Goal: Browse casually

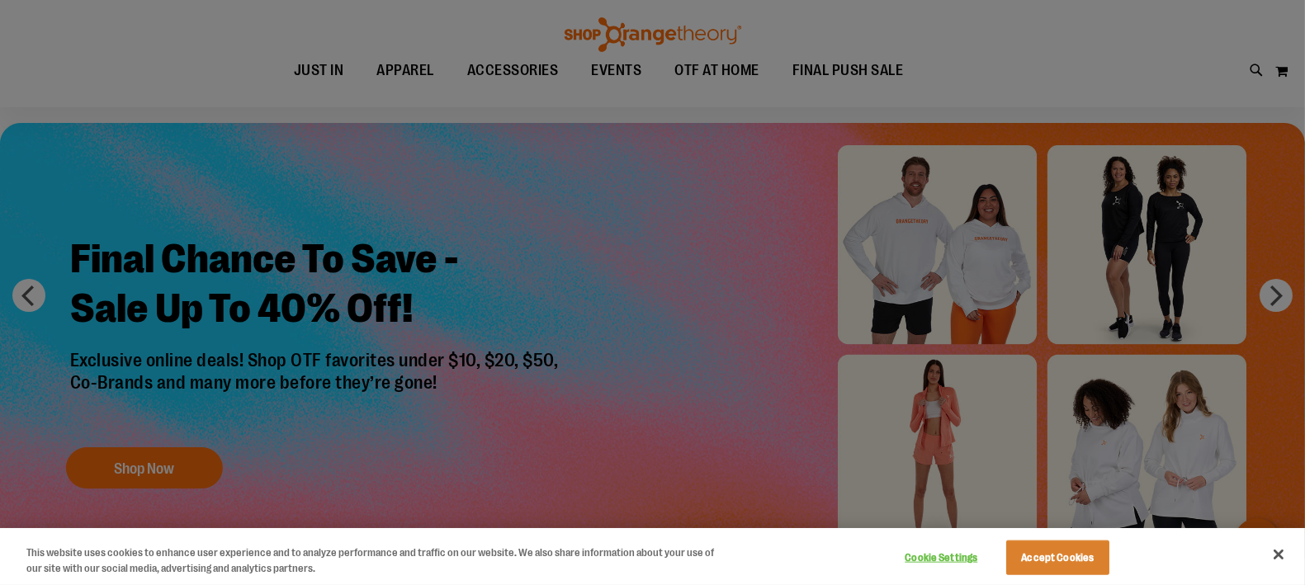
scroll to position [56, 0]
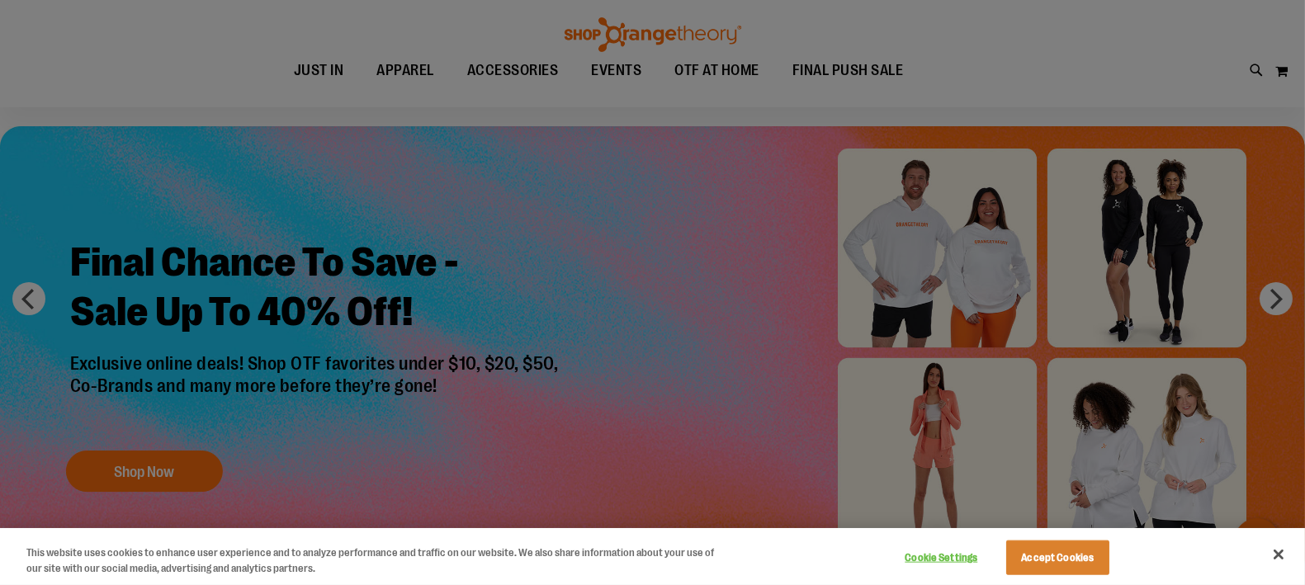
click at [22, 278] on div at bounding box center [652, 292] width 1305 height 585
click at [22, 304] on div at bounding box center [652, 292] width 1305 height 585
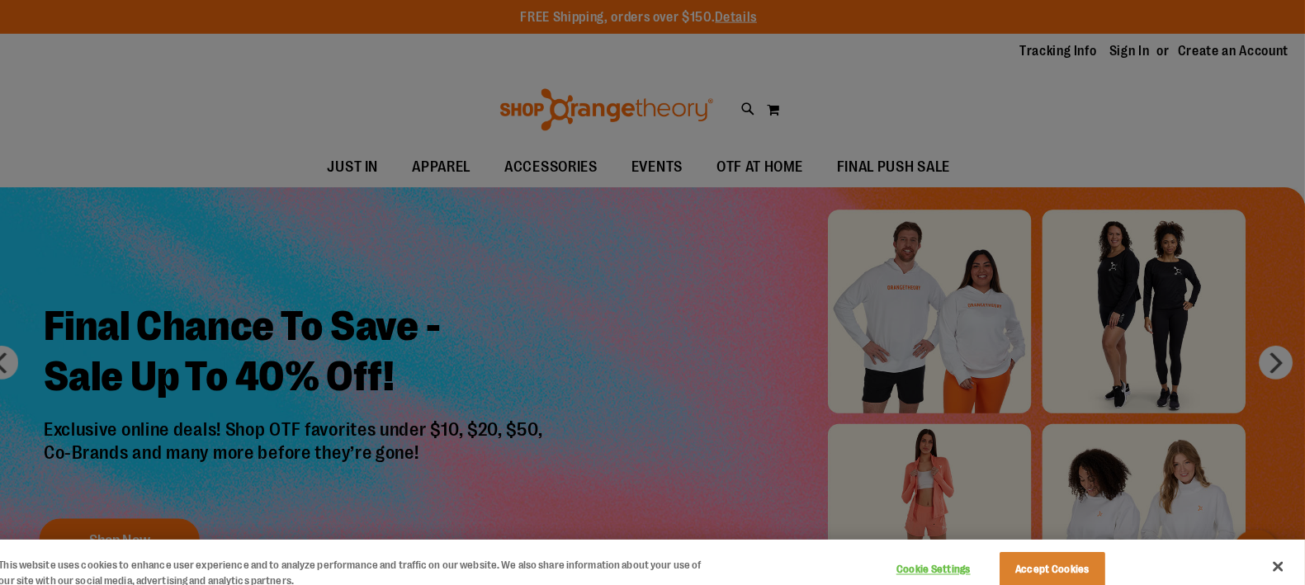
scroll to position [0, 0]
